Goal: Navigation & Orientation: Understand site structure

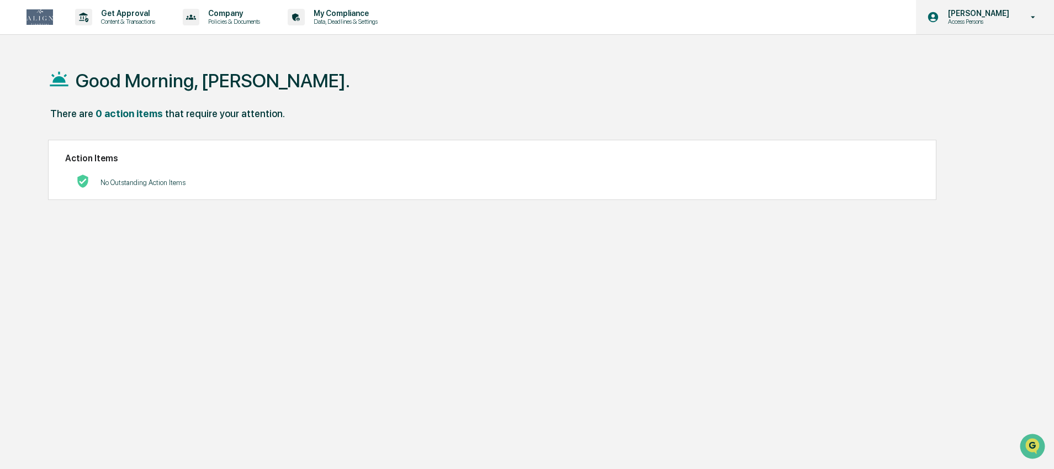
click at [985, 23] on p "Access Persons" at bounding box center [977, 22] width 76 height 8
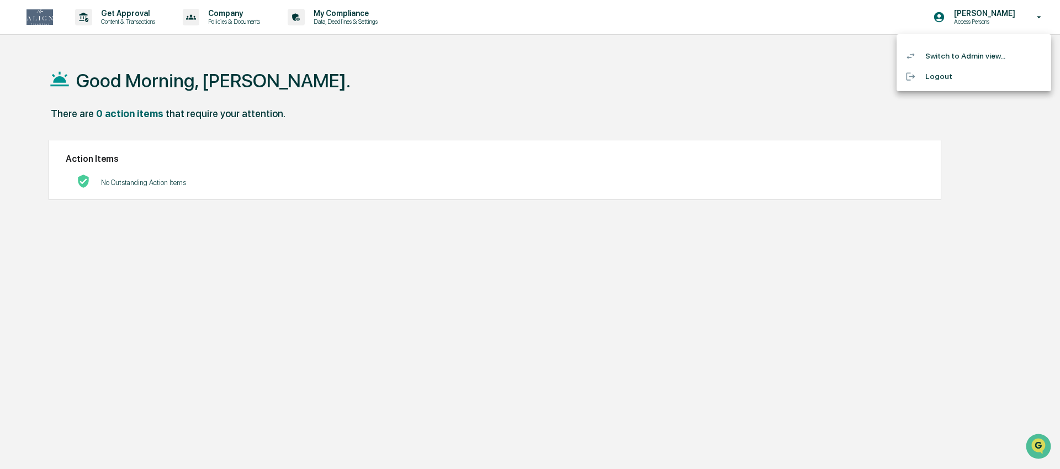
click at [967, 54] on li "Switch to Admin view..." at bounding box center [974, 56] width 155 height 20
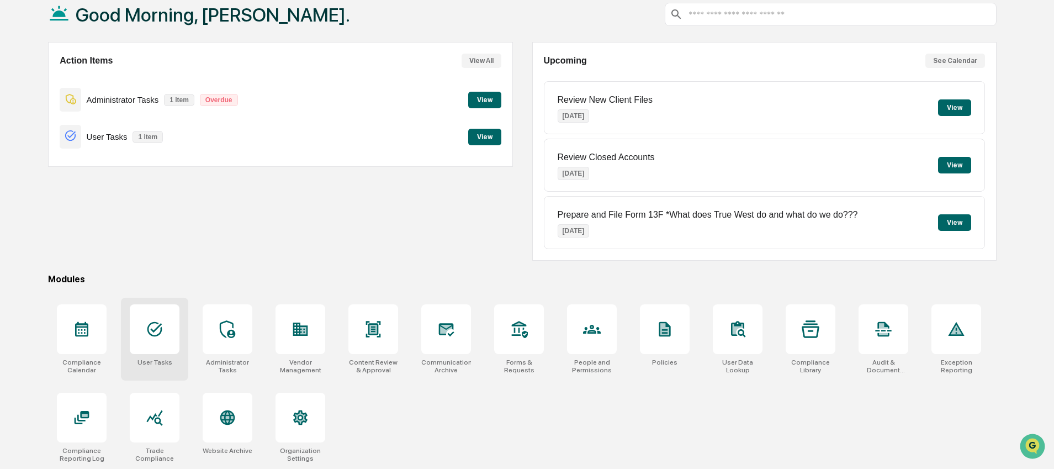
scroll to position [68, 0]
click at [285, 421] on div at bounding box center [301, 418] width 50 height 50
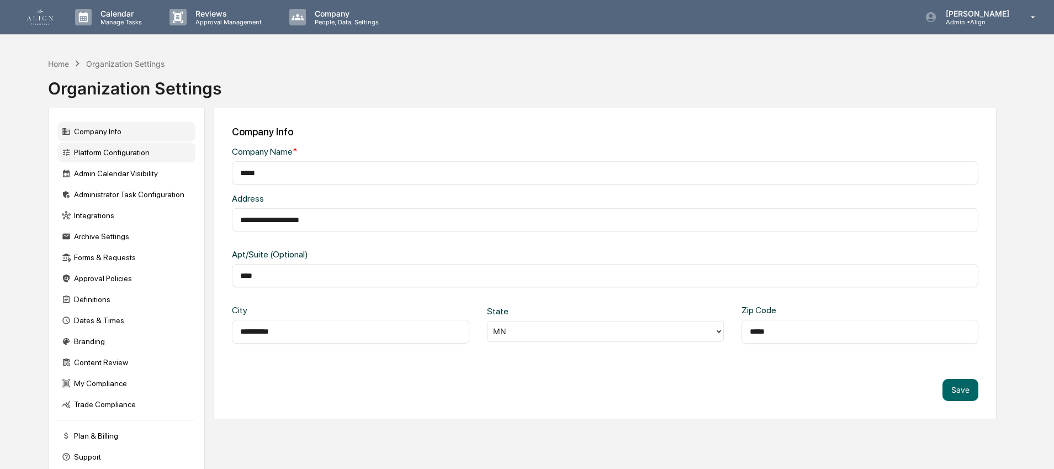
click at [87, 153] on div "Platform Configuration" at bounding box center [126, 152] width 138 height 20
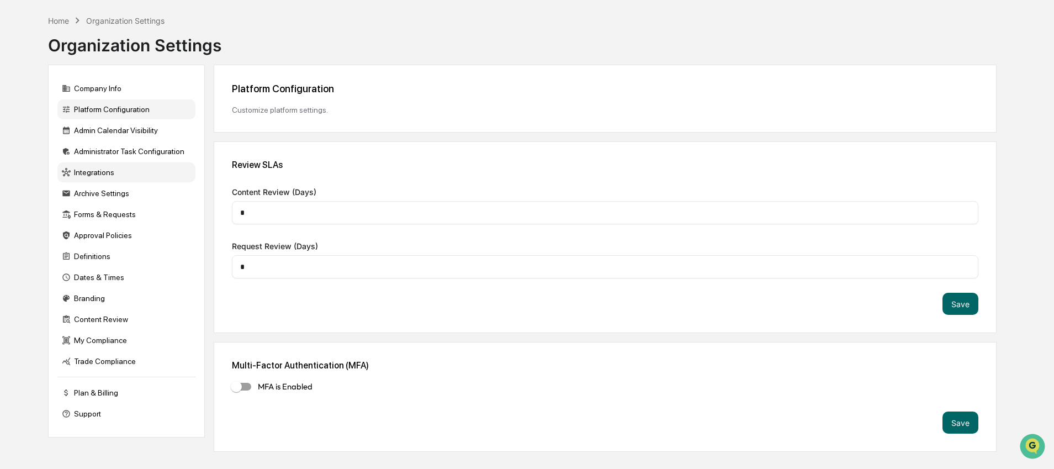
scroll to position [52, 0]
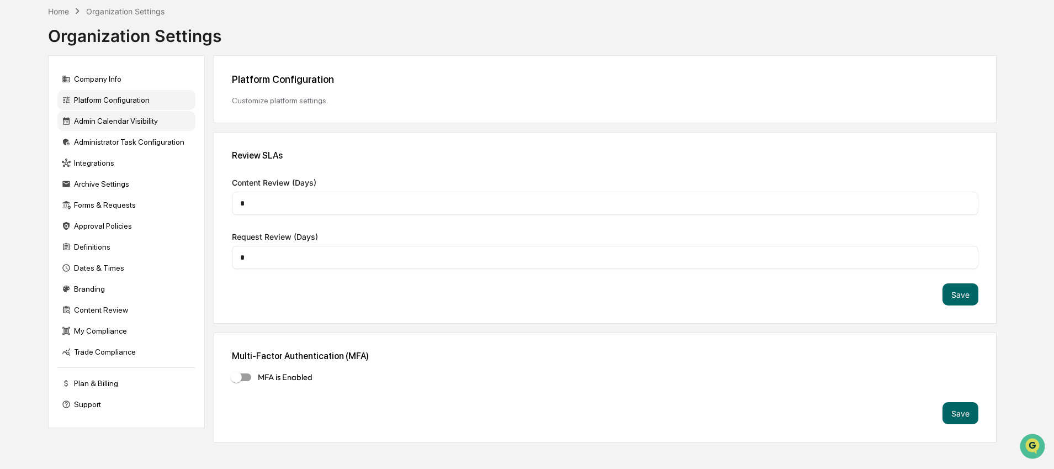
click at [126, 125] on div "Admin Calendar Visibility" at bounding box center [126, 121] width 138 height 20
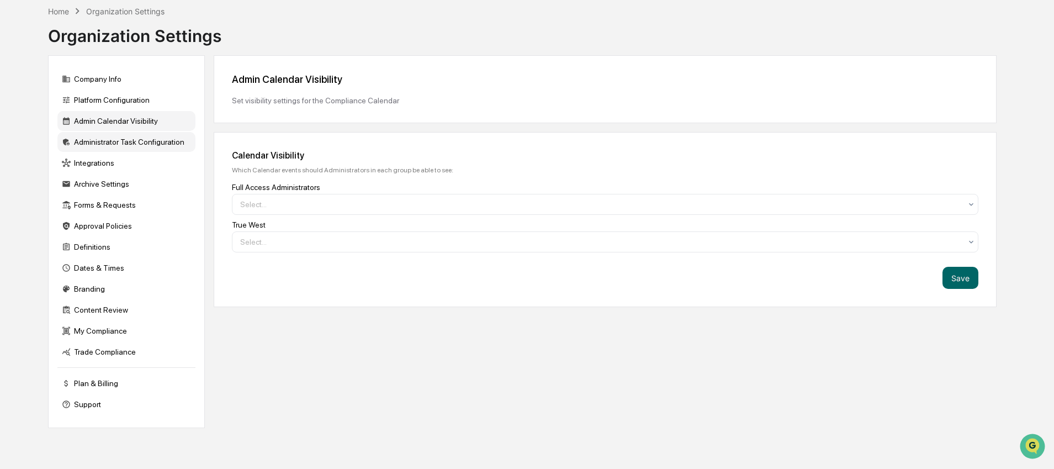
click at [117, 136] on div "Administrator Task Configuration" at bounding box center [126, 142] width 138 height 20
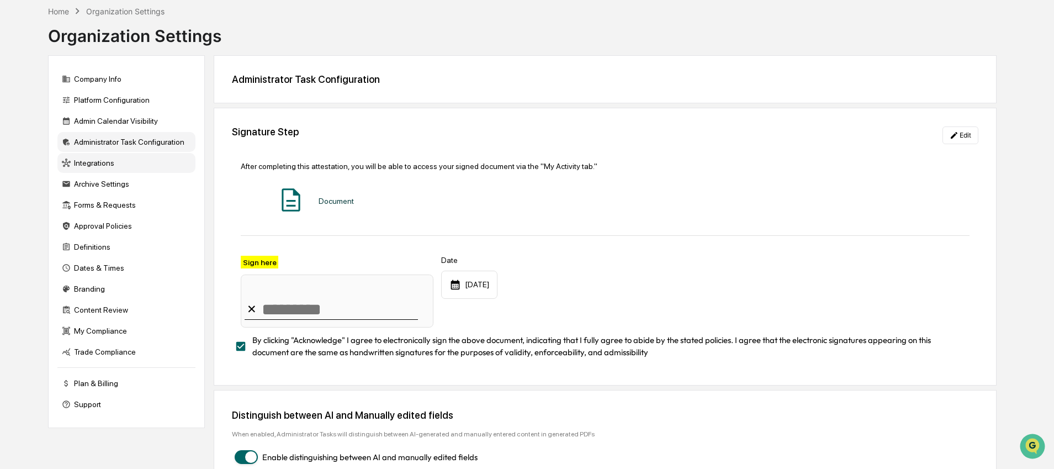
click at [103, 160] on div "Integrations" at bounding box center [126, 163] width 138 height 20
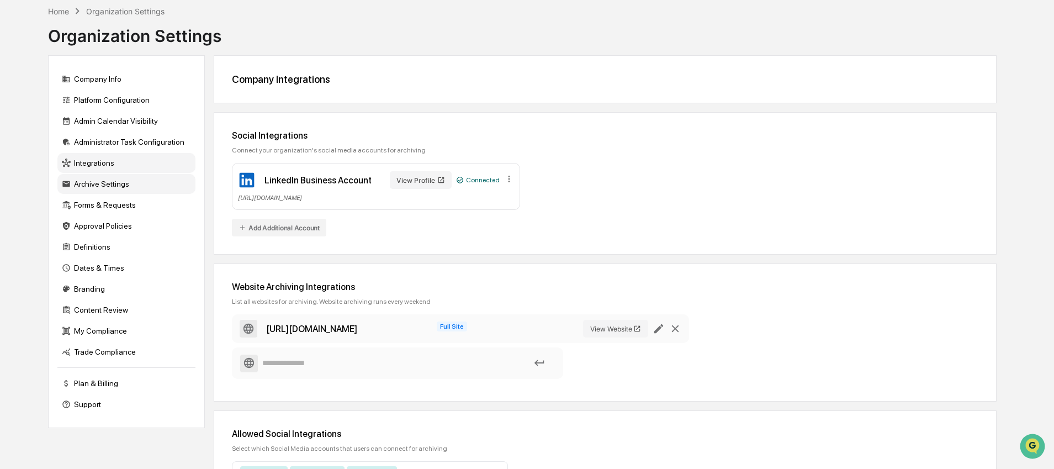
click at [103, 187] on div "Archive Settings" at bounding box center [126, 184] width 138 height 20
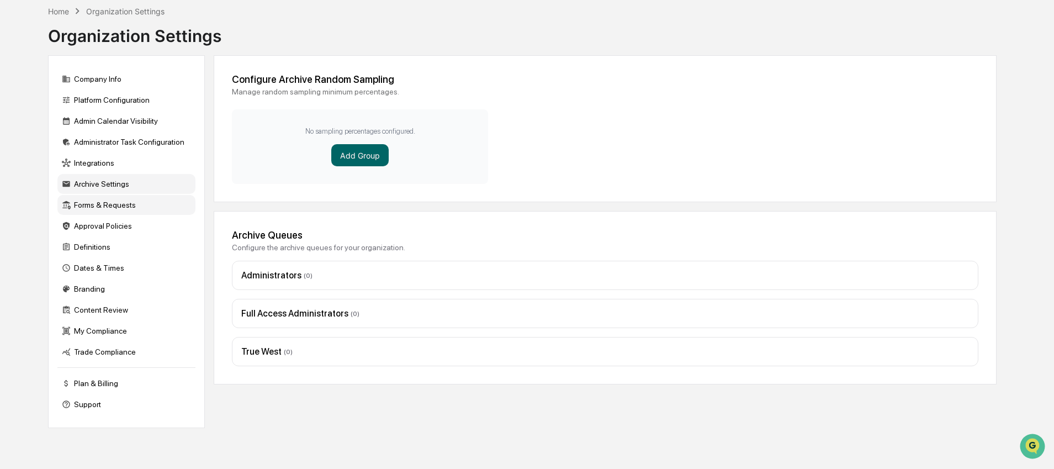
click at [95, 209] on div "Forms & Requests" at bounding box center [126, 205] width 138 height 20
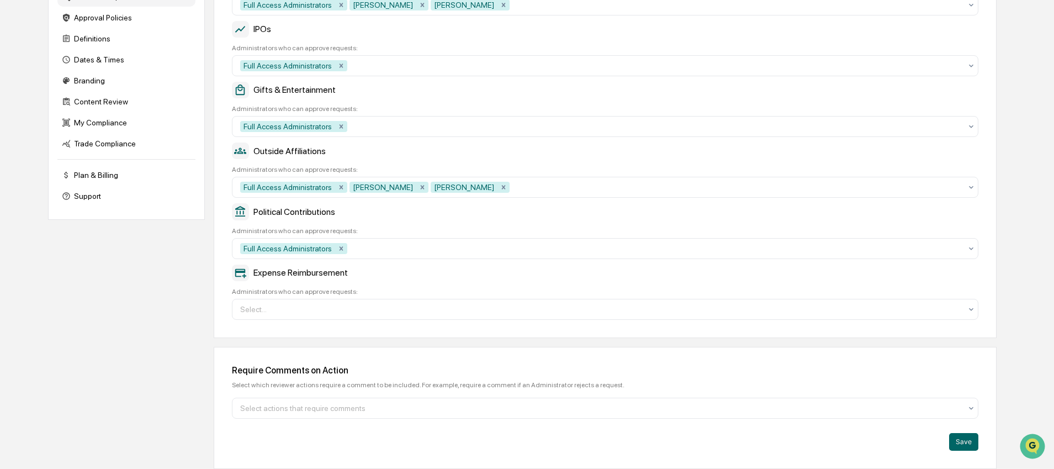
scroll to position [0, 0]
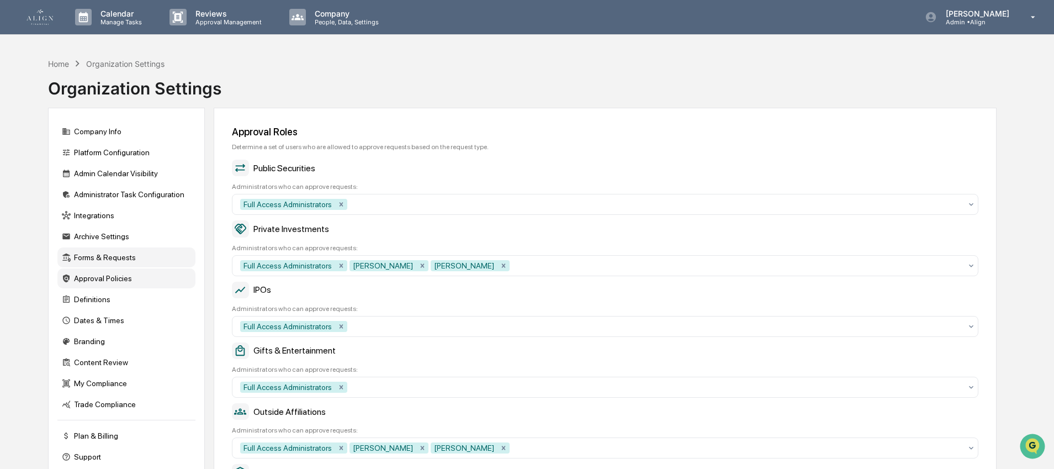
click at [71, 288] on div "Approval Policies" at bounding box center [126, 278] width 138 height 20
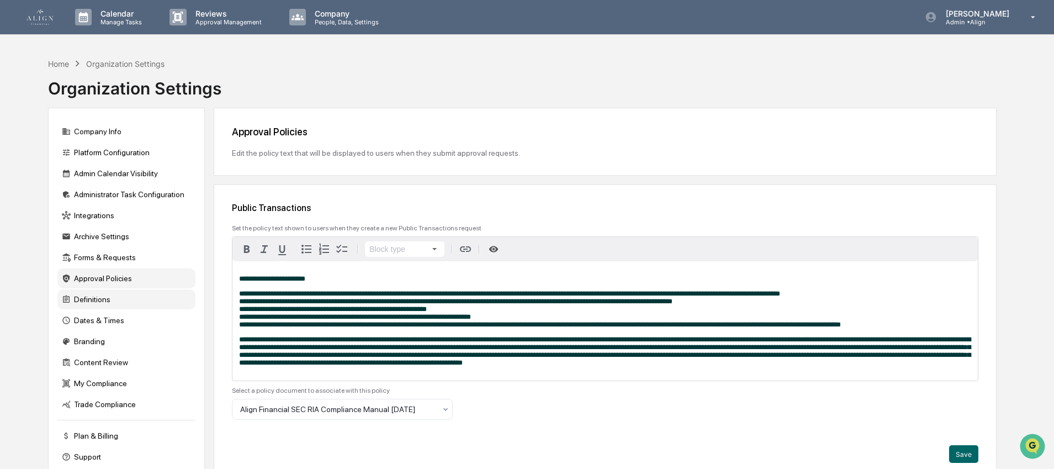
click at [72, 306] on div "Definitions" at bounding box center [126, 299] width 138 height 20
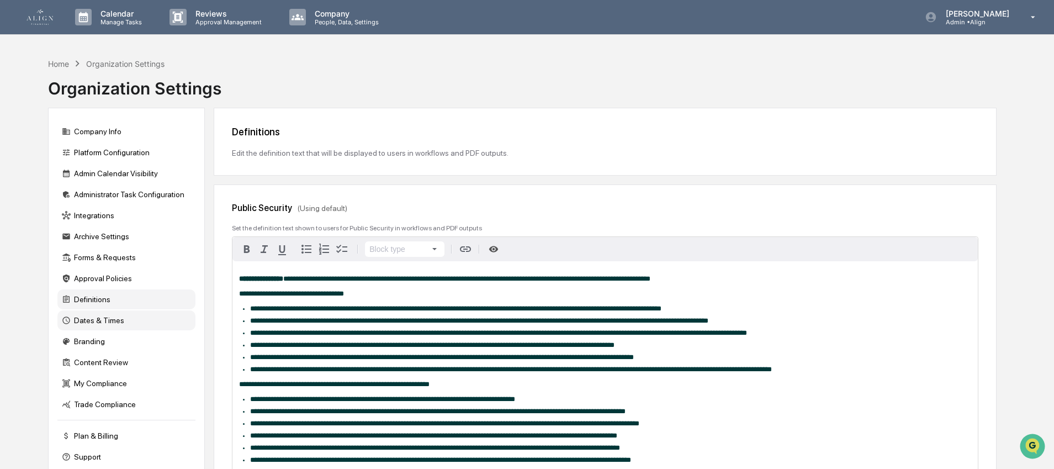
click at [88, 320] on div "Dates & Times" at bounding box center [126, 320] width 138 height 20
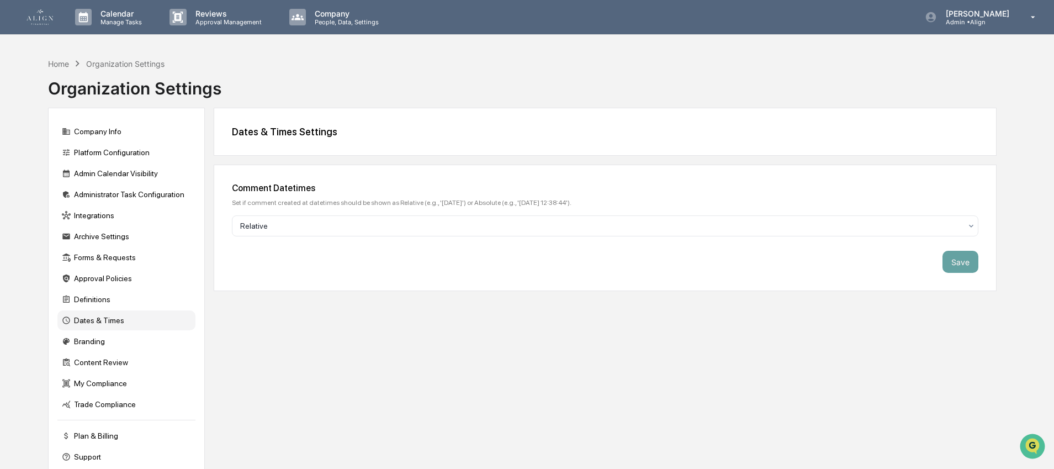
scroll to position [32, 0]
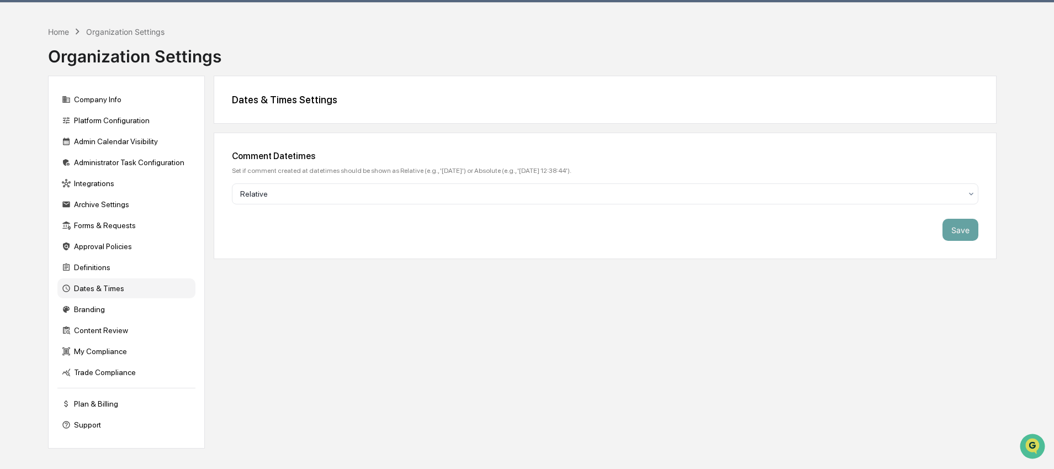
click at [88, 319] on div "Branding" at bounding box center [126, 309] width 138 height 20
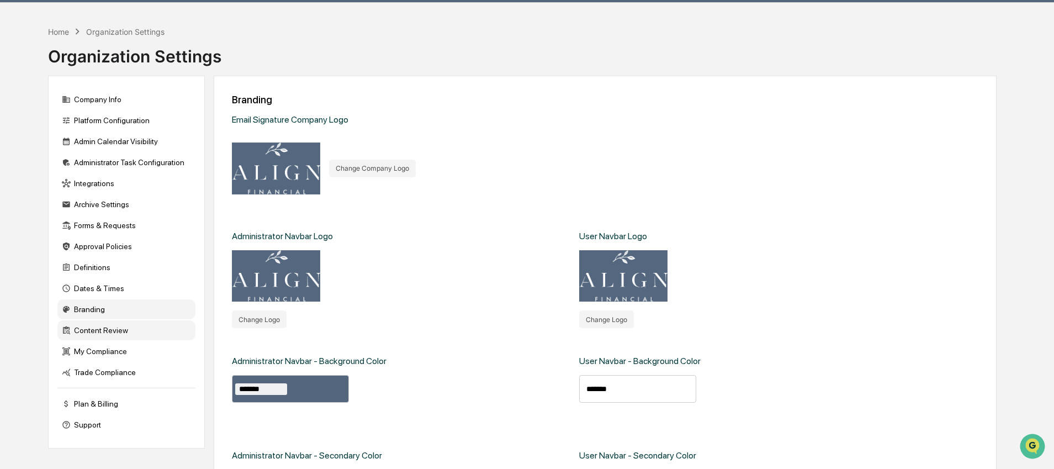
click at [91, 340] on div "Content Review" at bounding box center [126, 330] width 138 height 20
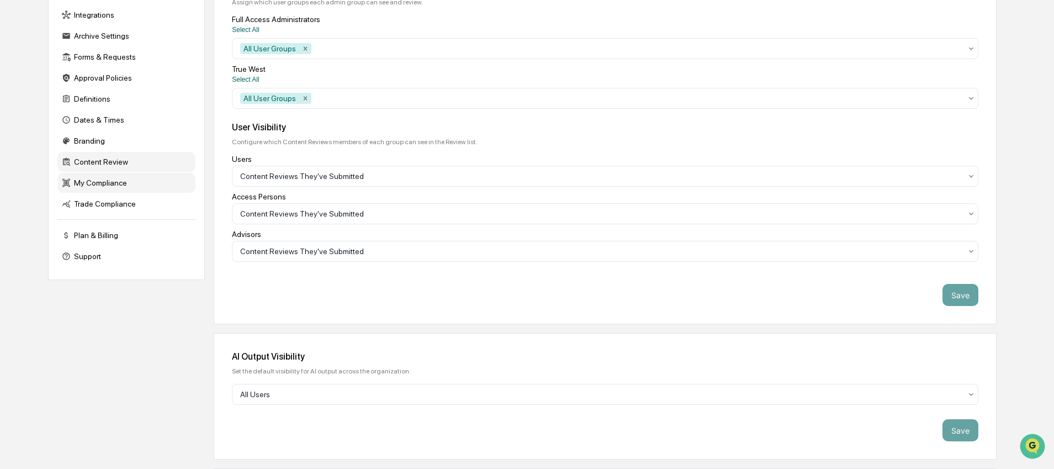
scroll to position [204, 0]
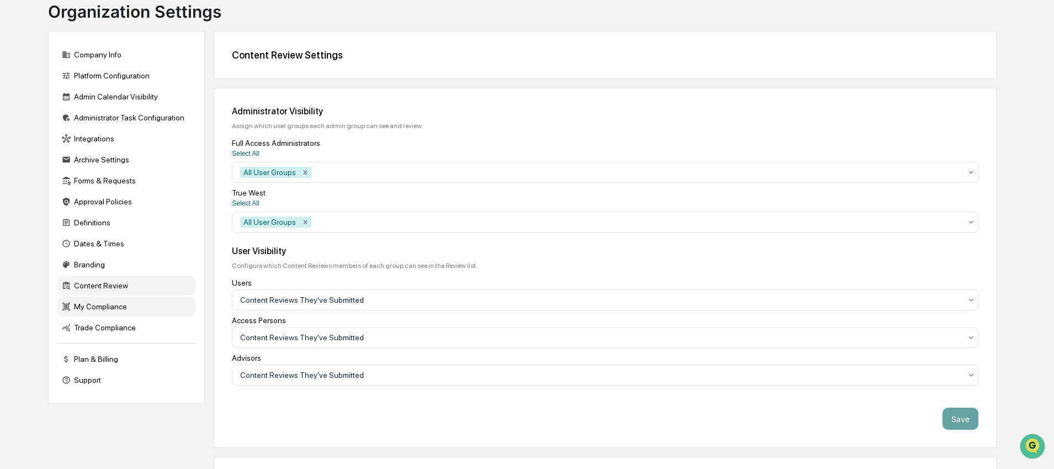
click at [99, 315] on div "My Compliance" at bounding box center [126, 307] width 138 height 20
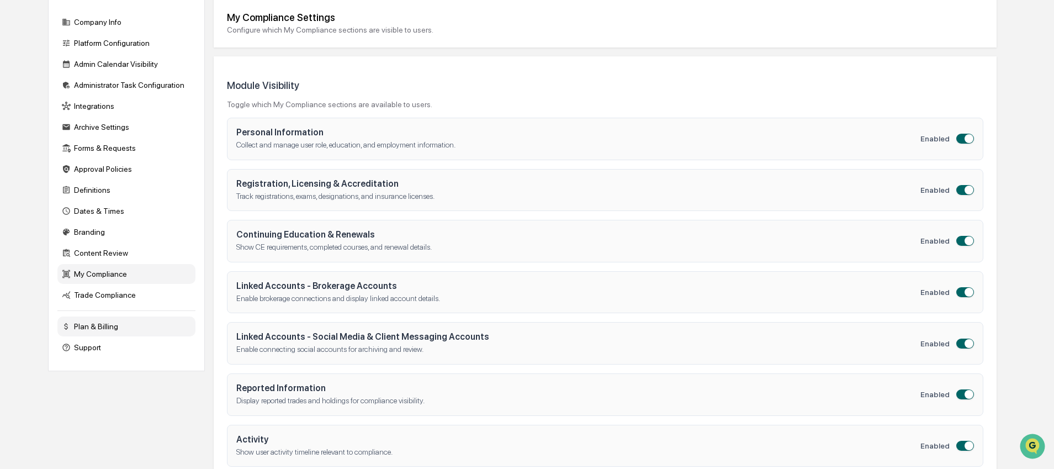
scroll to position [0, 0]
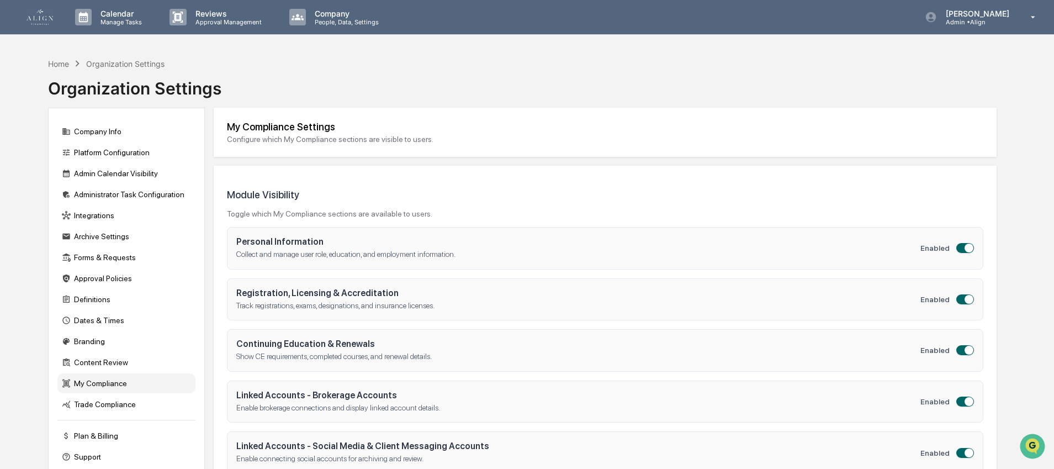
click at [38, 27] on link at bounding box center [47, 17] width 40 height 34
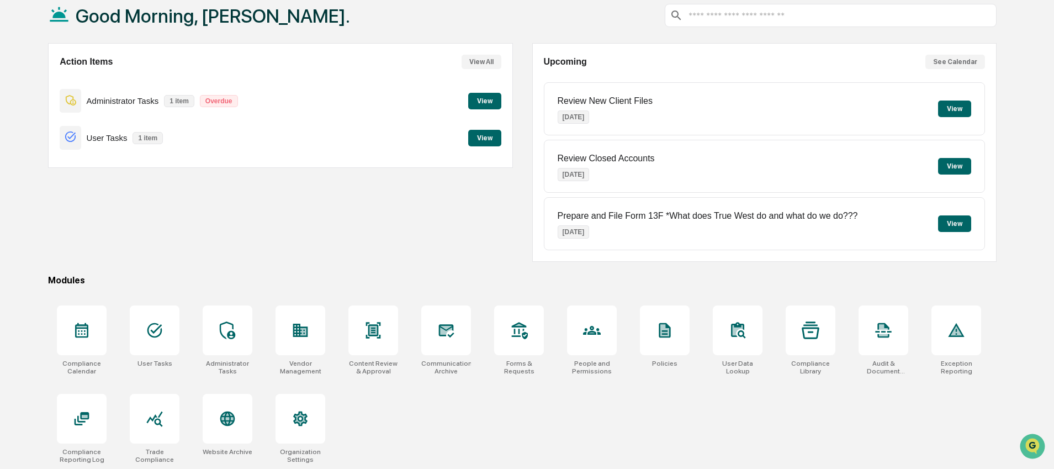
scroll to position [68, 0]
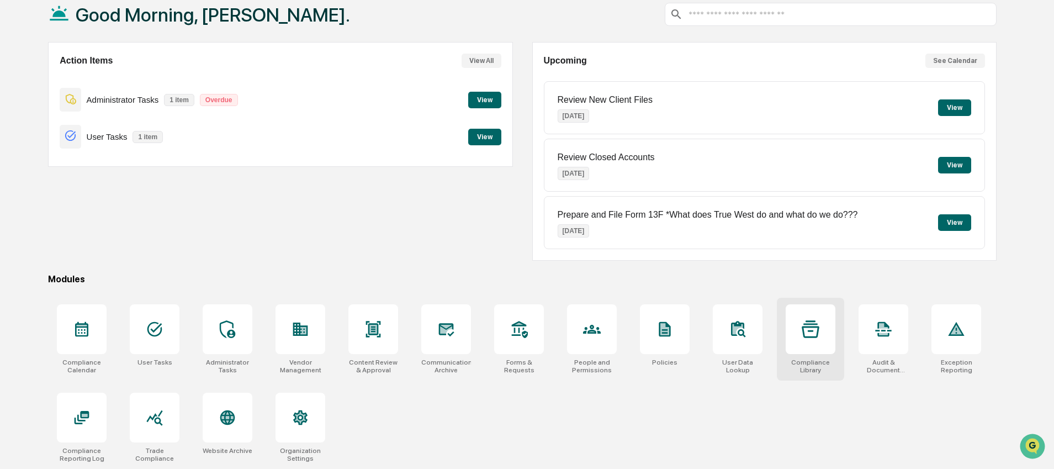
click at [795, 338] on div at bounding box center [811, 329] width 50 height 50
